Goal: Task Accomplishment & Management: Use online tool/utility

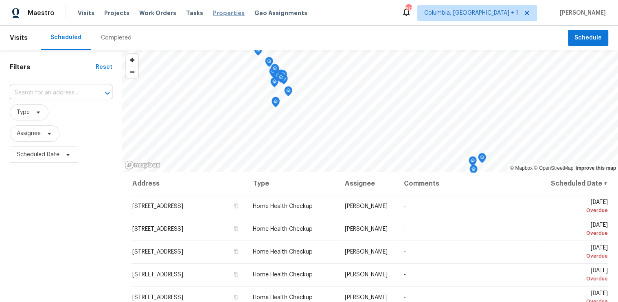
click at [213, 15] on span "Properties" at bounding box center [229, 13] width 32 height 8
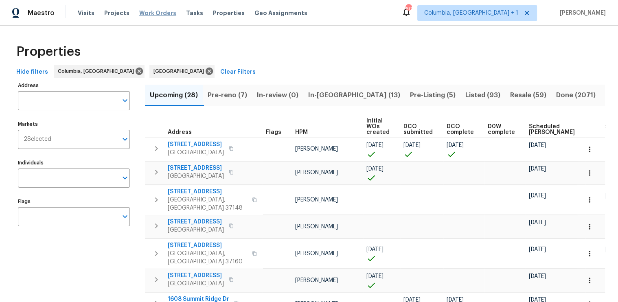
click at [142, 13] on span "Work Orders" at bounding box center [157, 13] width 37 height 8
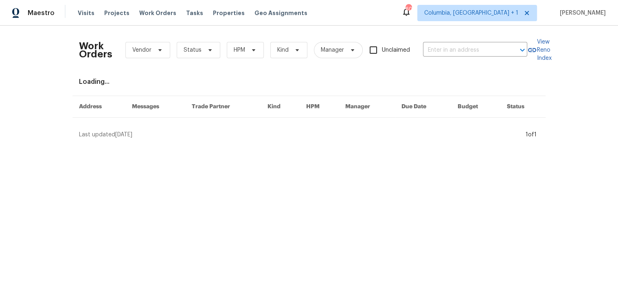
click at [428, 46] on input "text" at bounding box center [463, 50] width 81 height 13
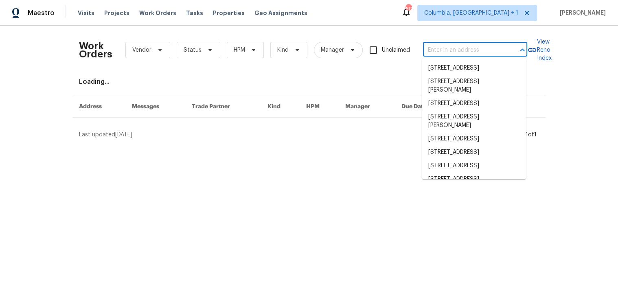
paste input "[STREET_ADDRESS][PERSON_NAME]"
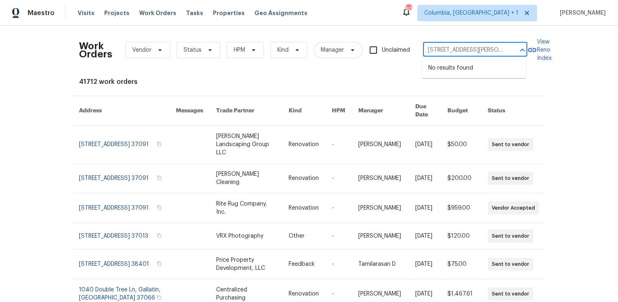
type input "[STREET_ADDRESS][PERSON_NAME]"
click at [518, 13] on span "Columbia, [GEOGRAPHIC_DATA] + 1" at bounding box center [471, 13] width 94 height 8
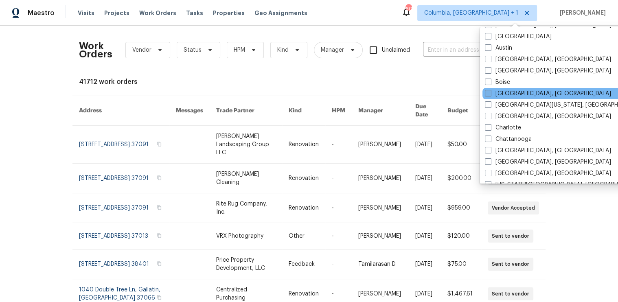
scroll to position [46, 0]
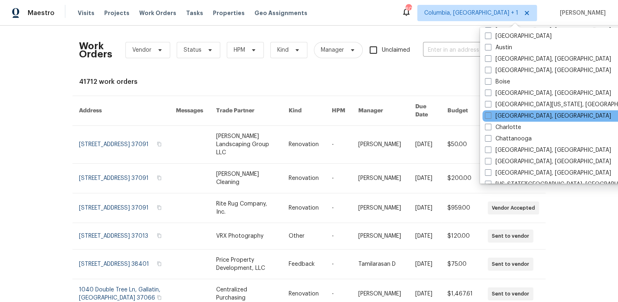
click at [489, 111] on div "[GEOGRAPHIC_DATA], [GEOGRAPHIC_DATA]" at bounding box center [564, 115] width 164 height 11
click at [486, 113] on span at bounding box center [488, 115] width 7 height 7
click at [486, 113] on input "[GEOGRAPHIC_DATA], [GEOGRAPHIC_DATA]" at bounding box center [487, 114] width 5 height 5
checkbox input "true"
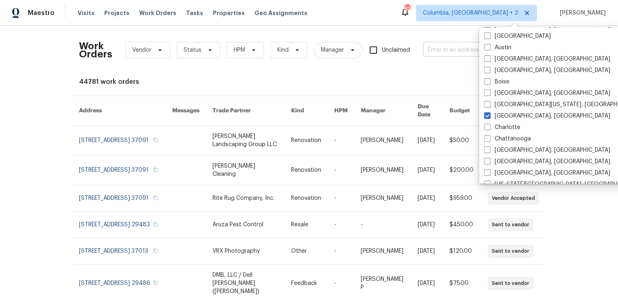
click at [439, 47] on input "text" at bounding box center [463, 50] width 81 height 13
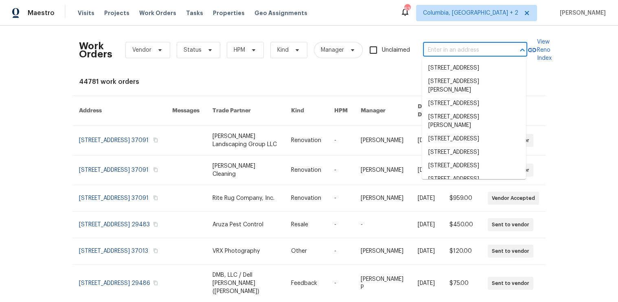
paste input "[STREET_ADDRESS][PERSON_NAME]"
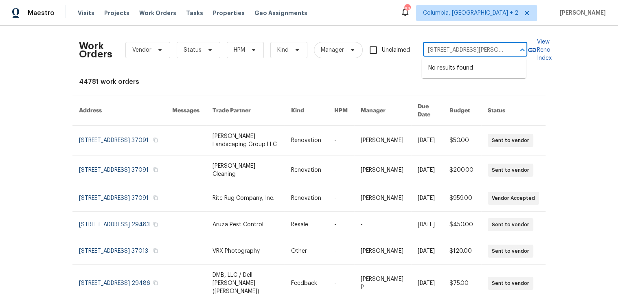
type input "[STREET_ADDRESS][PERSON_NAME]"
click at [497, 13] on span "Columbia, [GEOGRAPHIC_DATA] + 2" at bounding box center [470, 13] width 95 height 8
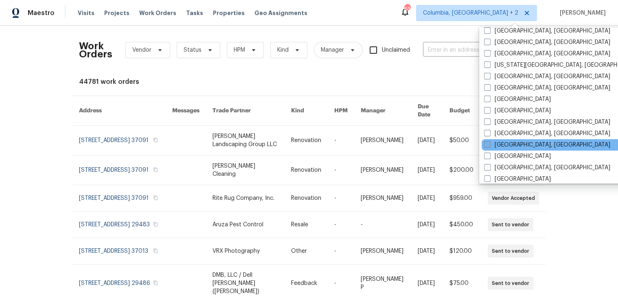
scroll to position [166, 0]
click at [488, 141] on span at bounding box center [487, 143] width 7 height 7
click at [488, 141] on input "[GEOGRAPHIC_DATA], [GEOGRAPHIC_DATA]" at bounding box center [486, 142] width 5 height 5
checkbox input "true"
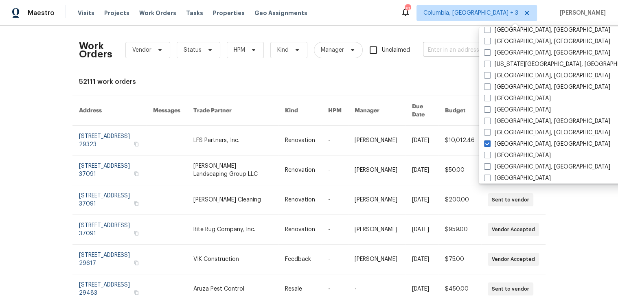
click at [442, 48] on input "text" at bounding box center [463, 50] width 81 height 13
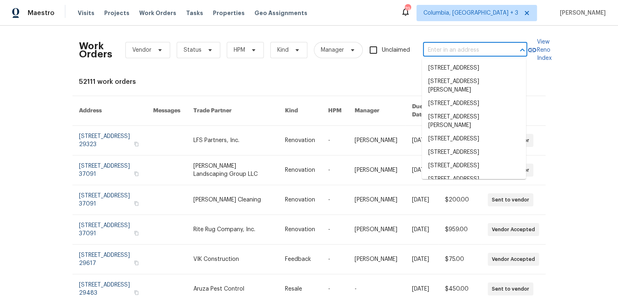
paste input "[STREET_ADDRESS][PERSON_NAME]"
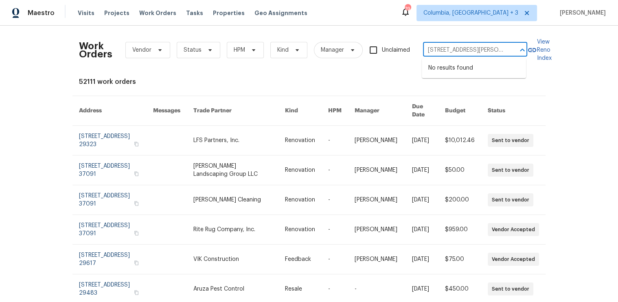
type input "[STREET_ADDRESS][PERSON_NAME]"
click at [461, 72] on li "[STREET_ADDRESS][PERSON_NAME]" at bounding box center [473, 72] width 104 height 22
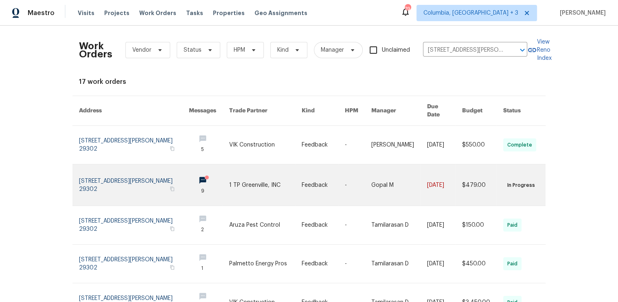
click at [142, 170] on link at bounding box center [134, 184] width 110 height 41
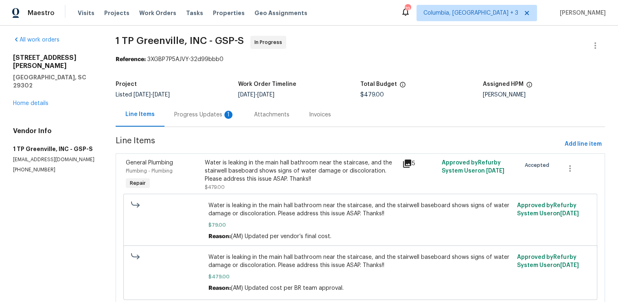
scroll to position [1, 0]
